Goal: Feedback & Contribution: Submit feedback/report problem

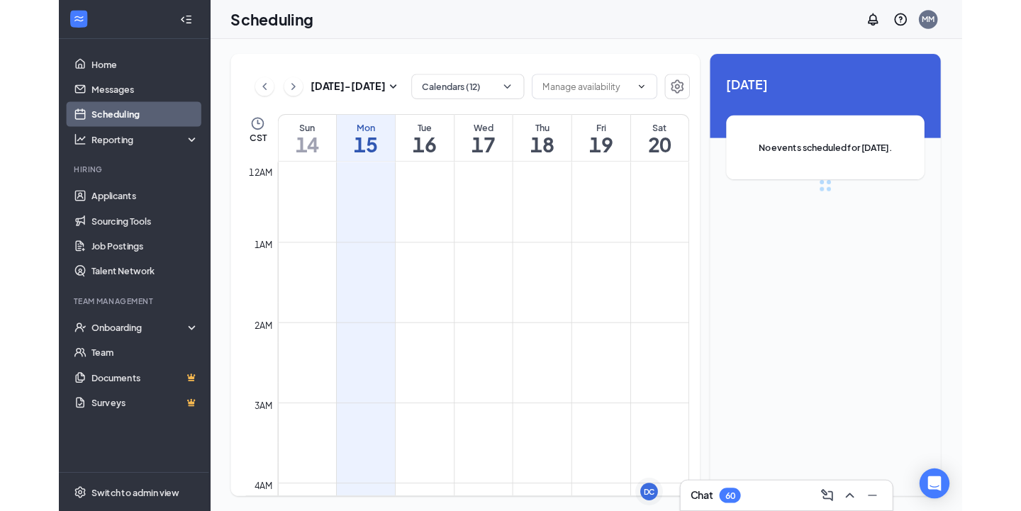
scroll to position [697, 0]
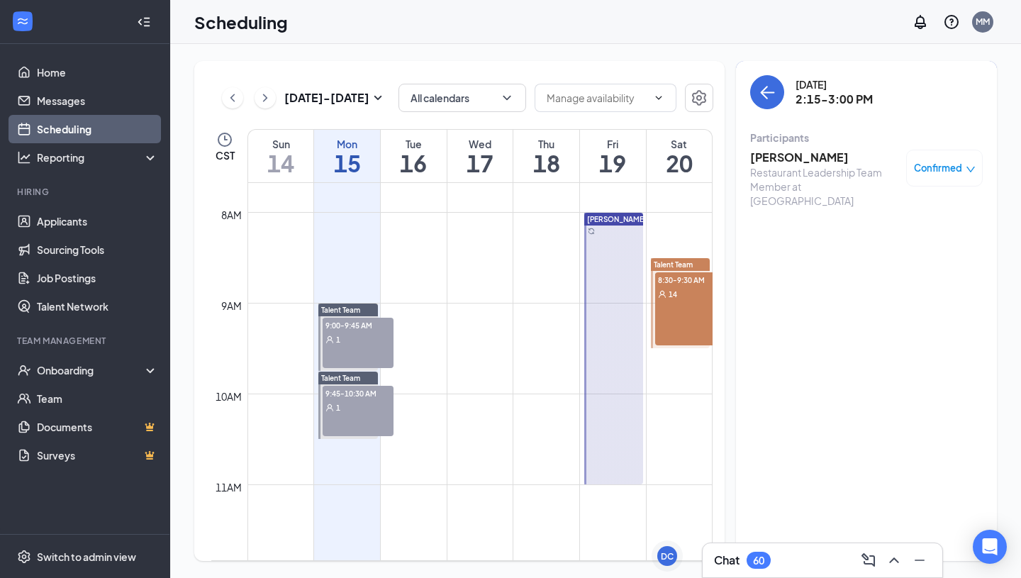
click at [801, 162] on h3 "[PERSON_NAME]" at bounding box center [824, 158] width 149 height 16
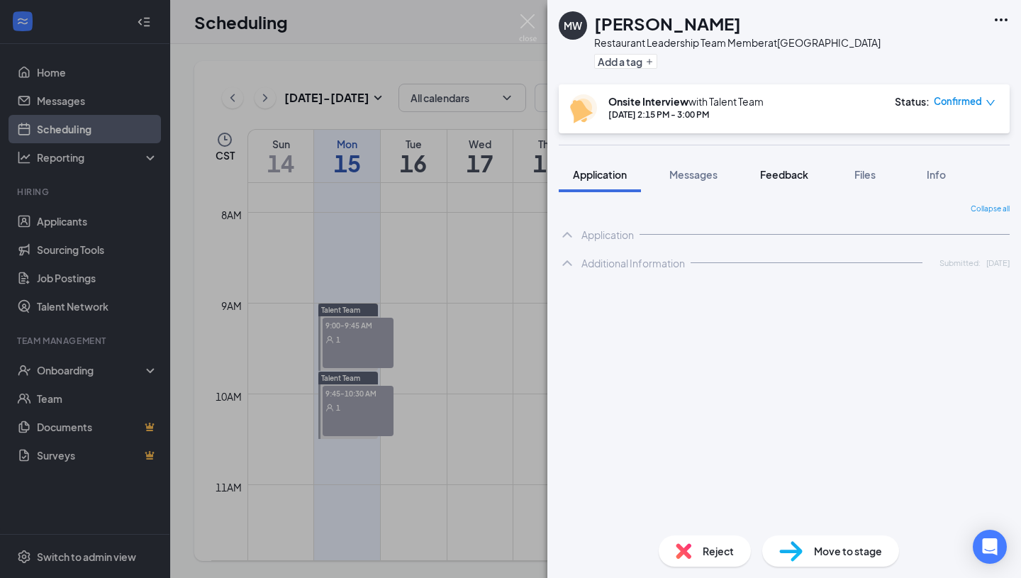
click at [797, 172] on span "Feedback" at bounding box center [784, 174] width 48 height 13
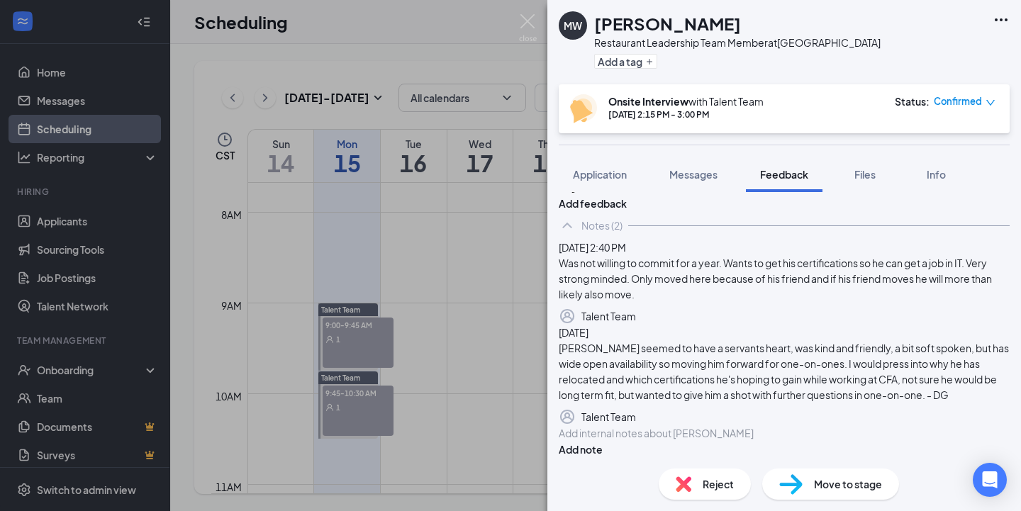
scroll to position [173, 0]
click at [736, 425] on div "Add internal notes about [PERSON_NAME] Add note" at bounding box center [784, 441] width 451 height 32
click at [735, 426] on div at bounding box center [783, 433] width 449 height 15
click at [603, 442] on button "Add note" at bounding box center [581, 450] width 44 height 16
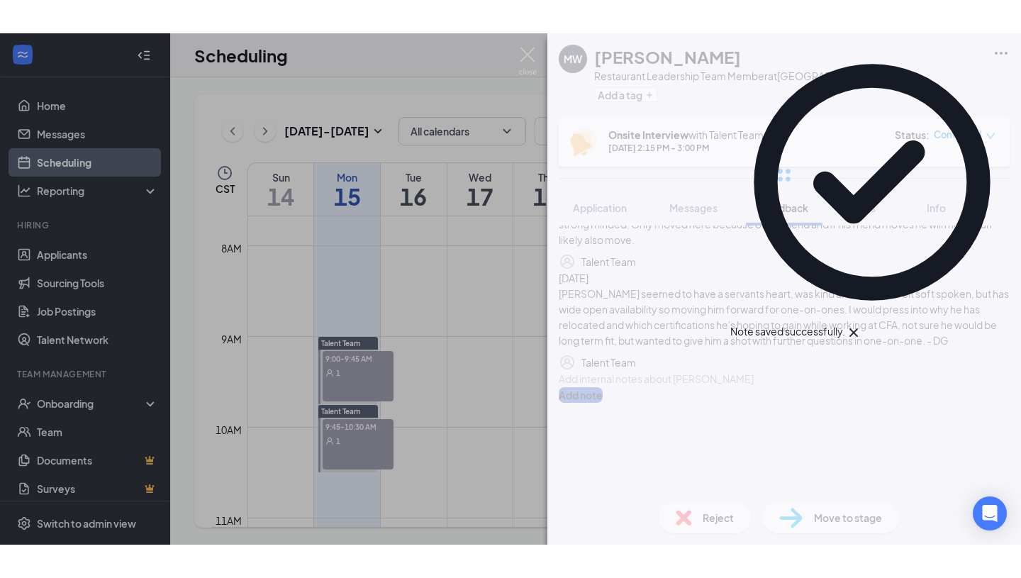
scroll to position [0, 0]
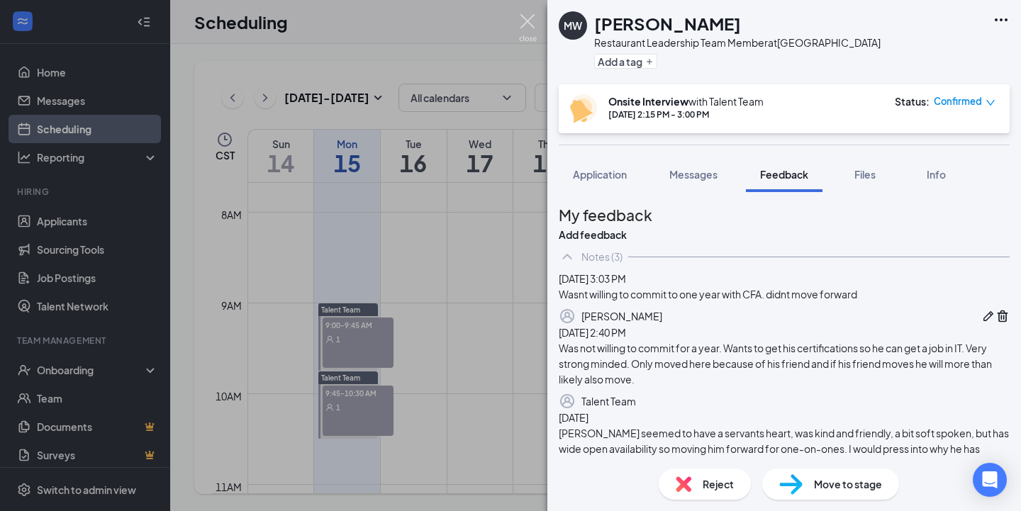
click at [525, 23] on img at bounding box center [528, 28] width 18 height 28
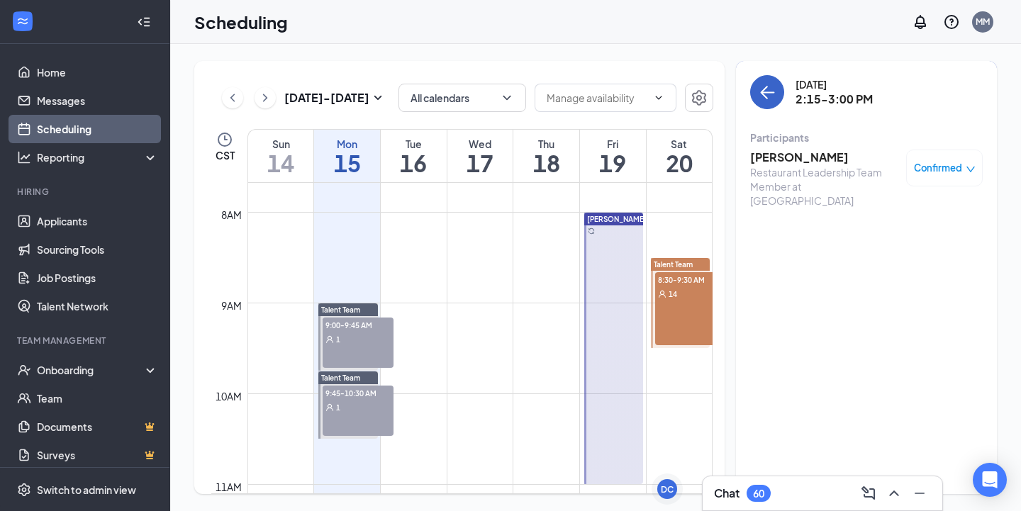
click at [781, 83] on button "back-button" at bounding box center [767, 92] width 34 height 34
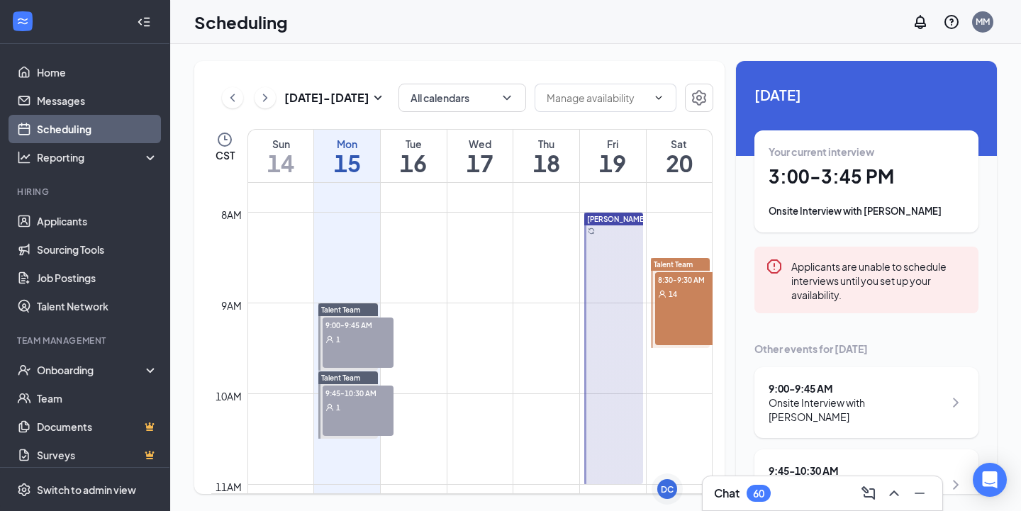
click at [849, 175] on h1 "3:00 - 3:45 PM" at bounding box center [866, 176] width 196 height 24
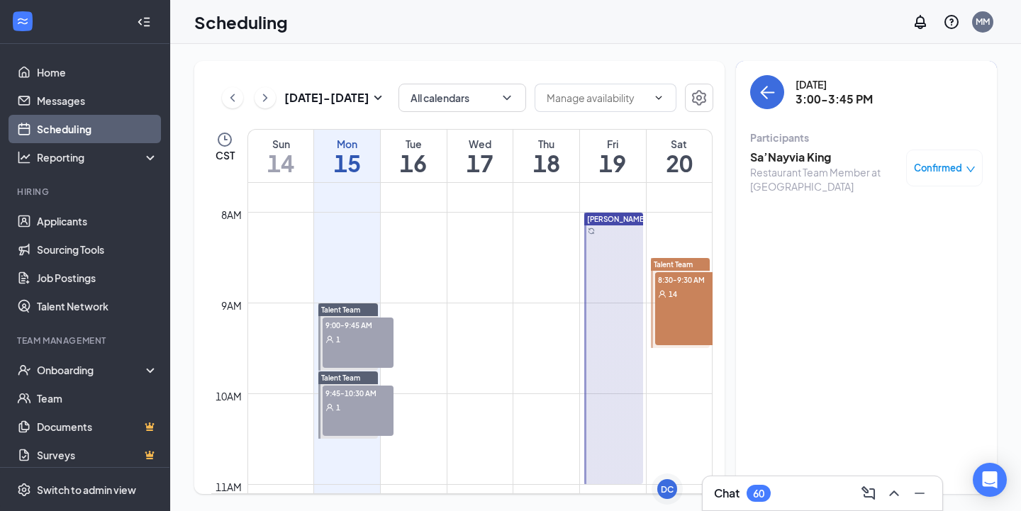
click at [797, 157] on h3 "Sa’Nayvia King" at bounding box center [824, 158] width 149 height 16
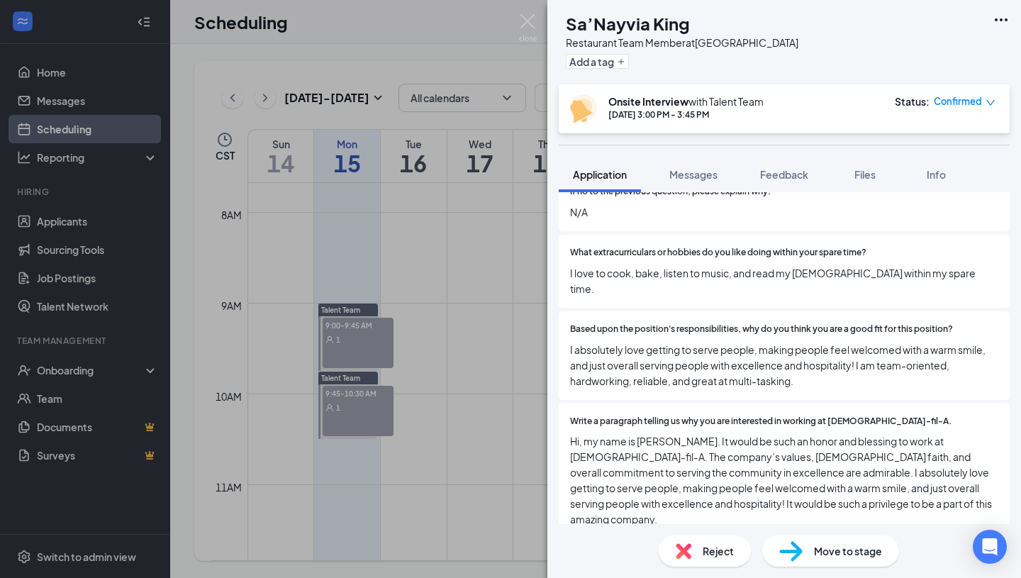
scroll to position [1392, 0]
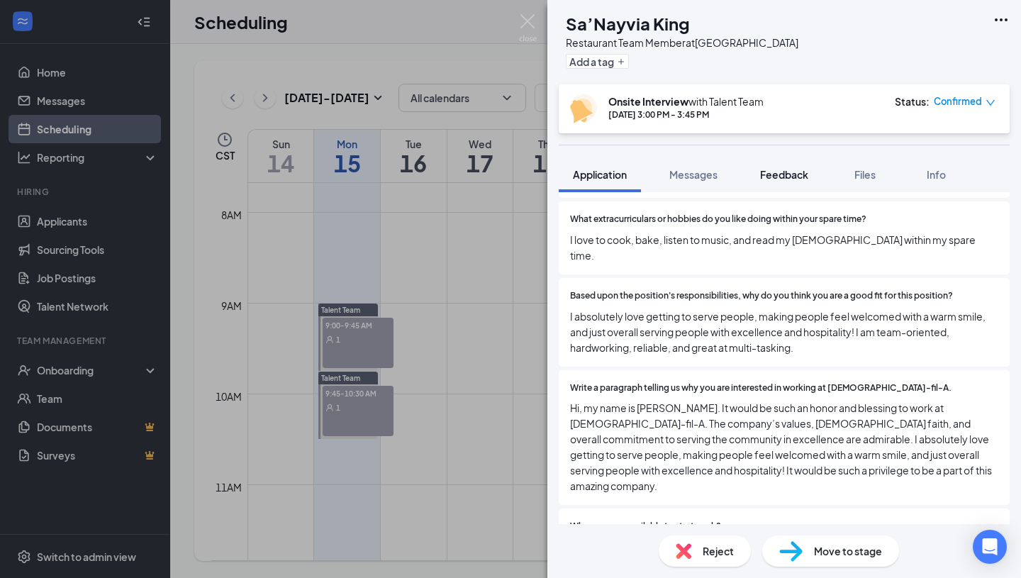
click at [785, 179] on span "Feedback" at bounding box center [784, 174] width 48 height 13
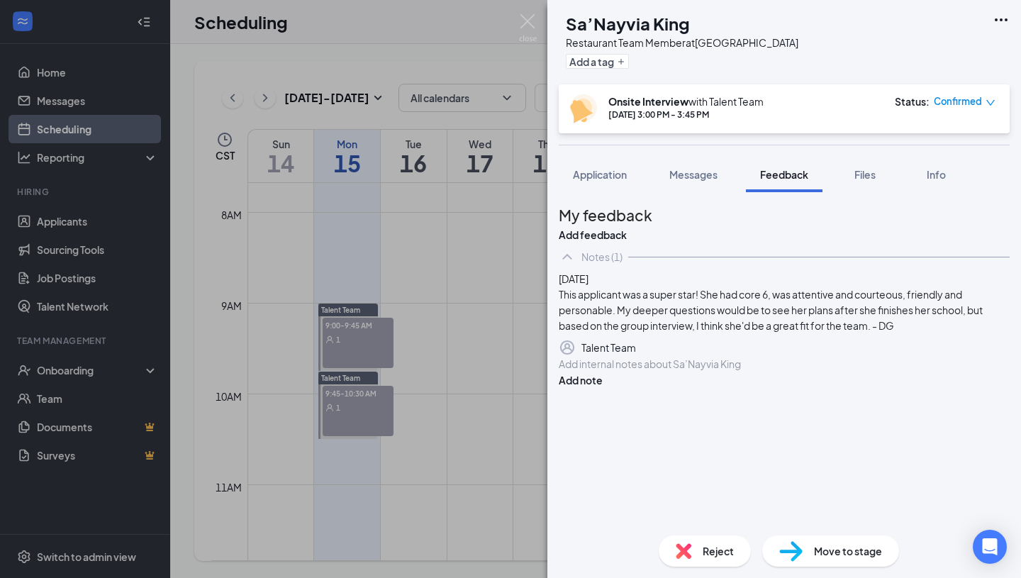
drag, startPoint x: 626, startPoint y: 180, endPoint x: 532, endPoint y: 55, distance: 156.0
click at [626, 180] on span "Application" at bounding box center [600, 174] width 54 height 13
